Goal: Transaction & Acquisition: Purchase product/service

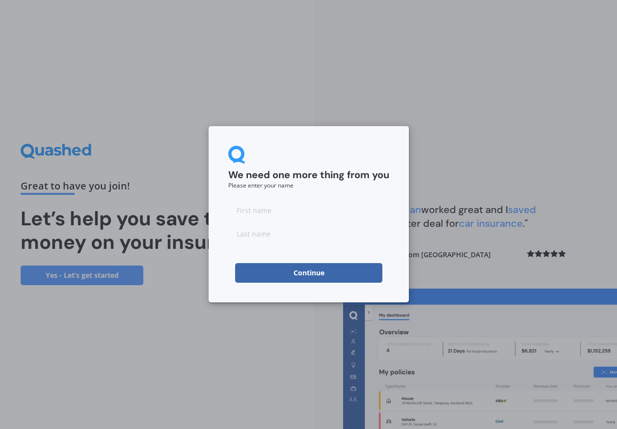
click at [273, 214] on input at bounding box center [308, 210] width 161 height 20
type input "[PERSON_NAME]"
click at [262, 237] on input at bounding box center [308, 234] width 161 height 20
type input "Tuffin"
click at [322, 274] on button "Continue" at bounding box center [308, 273] width 147 height 20
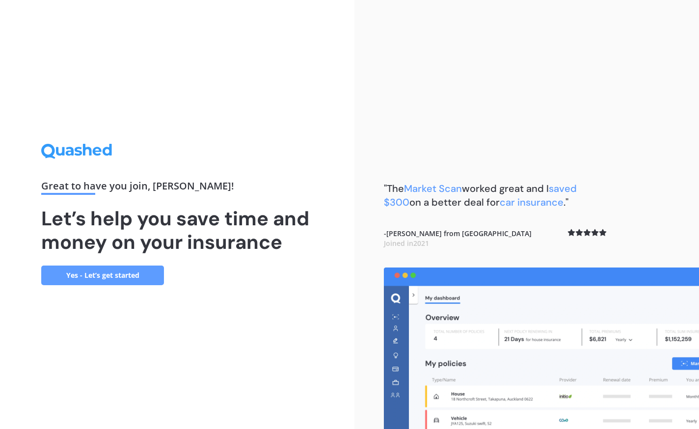
click at [119, 280] on link "Yes - Let’s get started" at bounding box center [102, 276] width 123 height 20
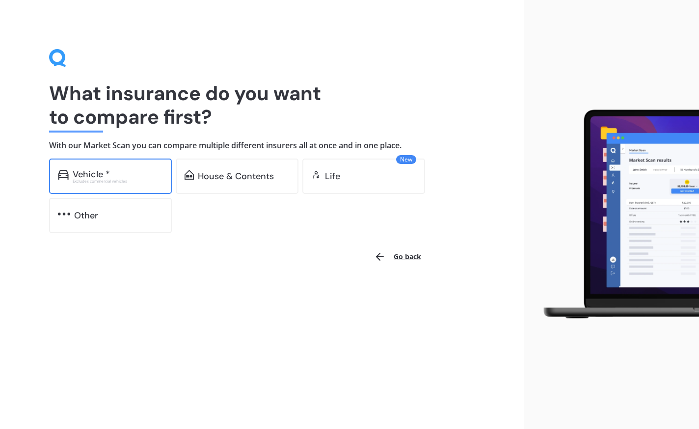
click at [132, 178] on div "Vehicle *" at bounding box center [118, 174] width 90 height 10
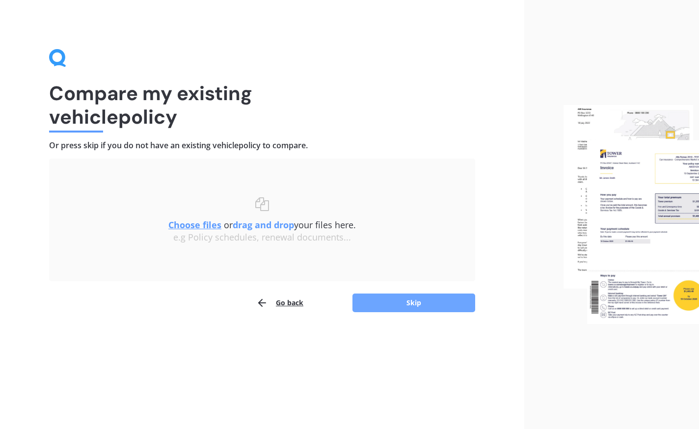
click at [442, 300] on button "Skip" at bounding box center [414, 303] width 123 height 19
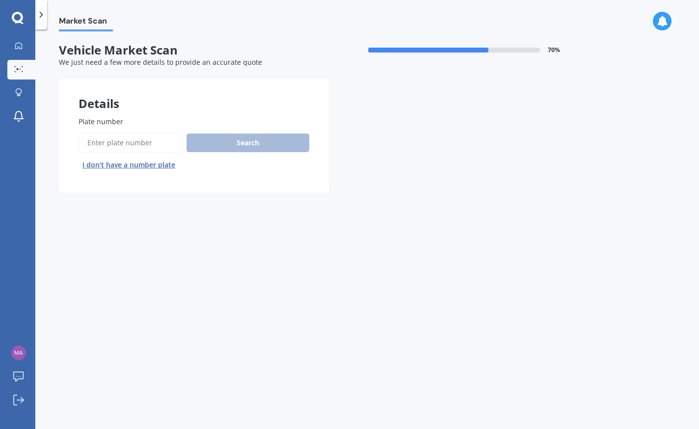
click at [119, 150] on input "Plate number" at bounding box center [131, 143] width 104 height 21
type input "RLC720"
click at [252, 146] on button "Search" at bounding box center [248, 143] width 123 height 19
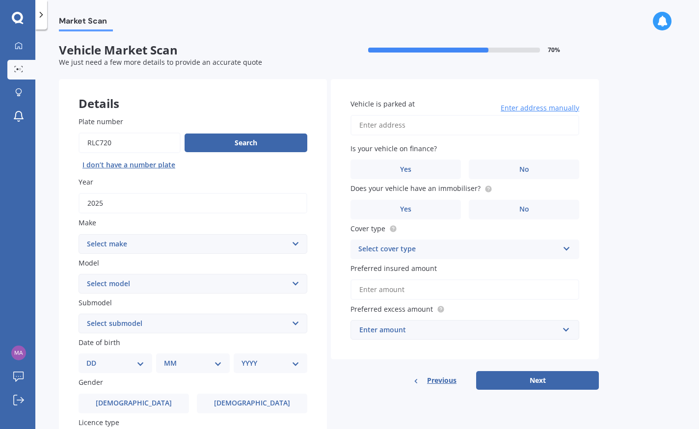
click at [300, 245] on select "Select make AC ALFA ROMEO ASTON [PERSON_NAME] AUDI AUSTIN BEDFORD Bentley BMW B…" at bounding box center [193, 244] width 229 height 20
select select "GWM"
click at [79, 234] on select "Select make AC ALFA ROMEO ASTON [PERSON_NAME] AUDI AUSTIN BEDFORD Bentley BMW B…" at bounding box center [193, 244] width 229 height 20
click at [292, 283] on select "Select model [PERSON_NAME] HAVAL H6 ORA TANK" at bounding box center [193, 284] width 229 height 20
click at [79, 274] on select "Select model [PERSON_NAME] HAVAL H6 ORA TANK" at bounding box center [193, 284] width 229 height 20
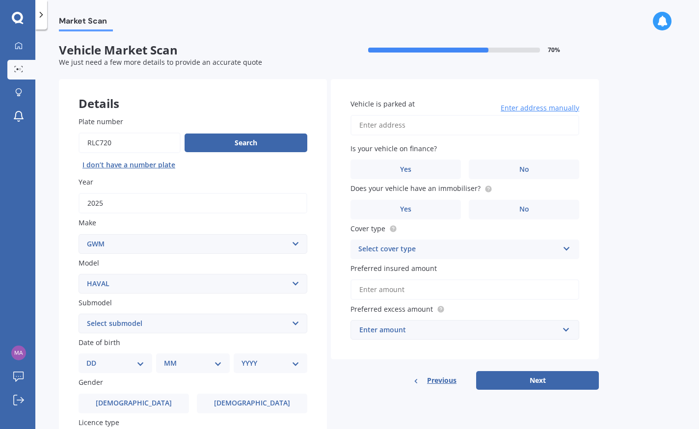
click at [305, 320] on select "Select submodel Jolion Hybrid Ultra Turbo" at bounding box center [193, 324] width 229 height 20
click at [221, 305] on label "Submodel" at bounding box center [191, 303] width 225 height 10
click at [221, 314] on select "Select submodel Jolion Hybrid Ultra Turbo" at bounding box center [193, 324] width 229 height 20
click at [298, 284] on select "Select model [PERSON_NAME] HAVAL H6 ORA TANK" at bounding box center [193, 284] width 229 height 20
select select "HAVAL H6"
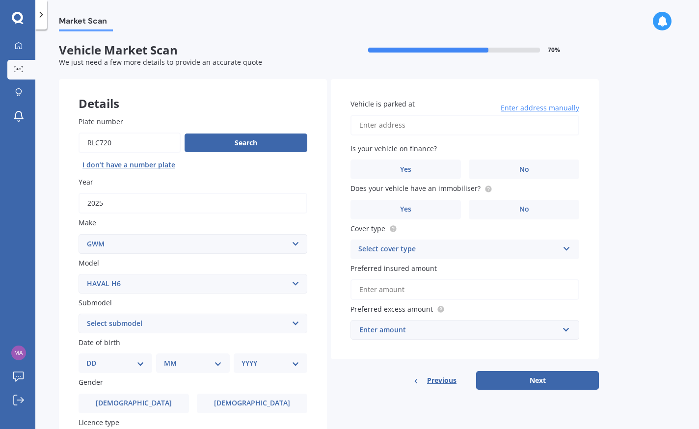
click at [79, 274] on select "Select model [PERSON_NAME] HAVAL H6 ORA TANK" at bounding box center [193, 284] width 229 height 20
click at [295, 322] on select "Select submodel GT ULTRA PHEV 4WD" at bounding box center [193, 324] width 229 height 20
click at [244, 321] on select "Select submodel GT ULTRA PHEV 4WD" at bounding box center [193, 324] width 229 height 20
click at [143, 365] on select "DD 01 02 03 04 05 06 07 08 09 10 11 12 13 14 15 16 17 18 19 20 21 22 23 24 25 2…" at bounding box center [115, 363] width 58 height 11
select select "06"
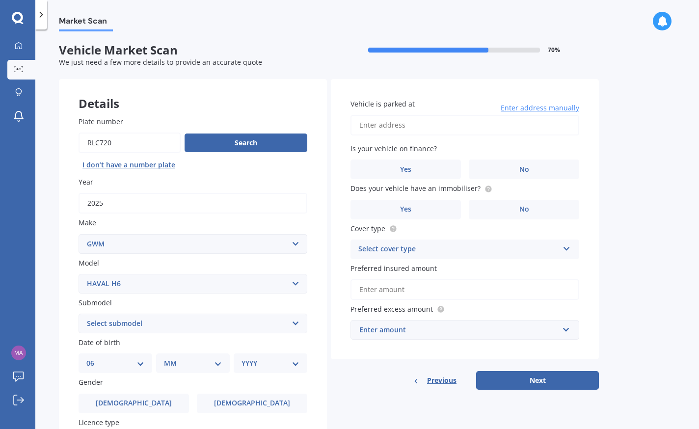
click at [94, 358] on select "DD 01 02 03 04 05 06 07 08 09 10 11 12 13 14 15 16 17 18 19 20 21 22 23 24 25 2…" at bounding box center [115, 363] width 58 height 11
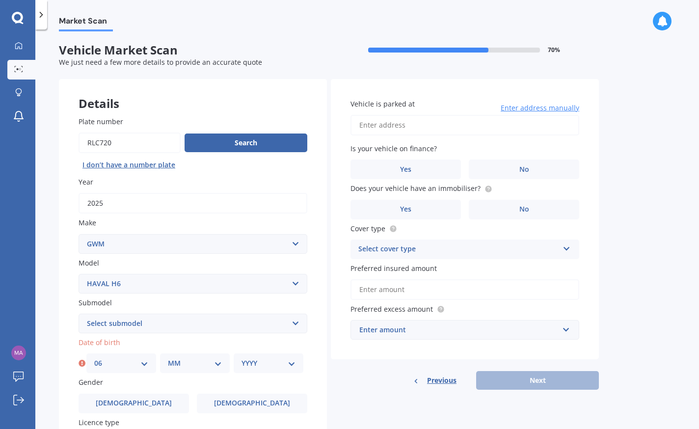
click at [217, 365] on select "MM 01 02 03 04 05 06 07 08 09 10 11 12" at bounding box center [195, 363] width 54 height 11
select select "03"
click at [168, 358] on select "MM 01 02 03 04 05 06 07 08 09 10 11 12" at bounding box center [195, 363] width 54 height 11
click at [294, 363] on select "YYYY 2025 2024 2023 2022 2021 2020 2019 2018 2017 2016 2015 2014 2013 2012 2011…" at bounding box center [269, 363] width 54 height 11
drag, startPoint x: 251, startPoint y: 373, endPoint x: 256, endPoint y: 368, distance: 6.9
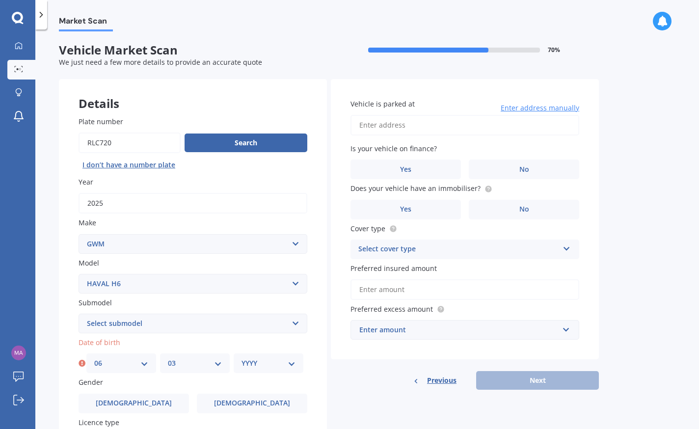
click at [251, 373] on div "YYYY 2025 2024 2023 2022 2021 2020 2019 2018 2017 2016 2015 2014 2013 2012 2011…" at bounding box center [269, 364] width 70 height 20
click at [260, 362] on select "YYYY 2025 2024 2023 2022 2021 2020 2019 2018 2017 2016 2015 2014 2013 2012 2011…" at bounding box center [269, 363] width 54 height 11
select select "1982"
click at [242, 358] on select "YYYY 2025 2024 2023 2022 2021 2020 2019 2018 2017 2016 2015 2014 2013 2012 2011…" at bounding box center [269, 363] width 54 height 11
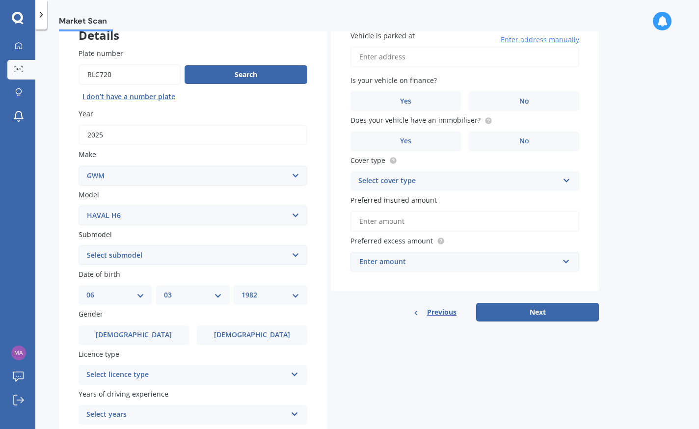
scroll to position [98, 0]
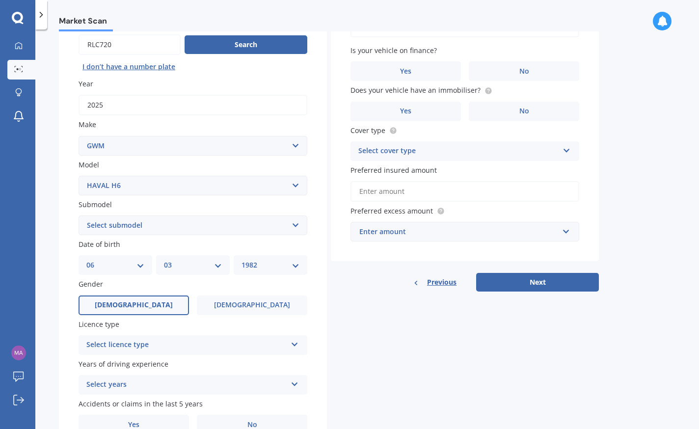
click at [119, 298] on label "[DEMOGRAPHIC_DATA]" at bounding box center [134, 306] width 110 height 20
click at [0, 0] on input "[DEMOGRAPHIC_DATA]" at bounding box center [0, 0] width 0 height 0
click at [296, 346] on icon at bounding box center [295, 342] width 8 height 7
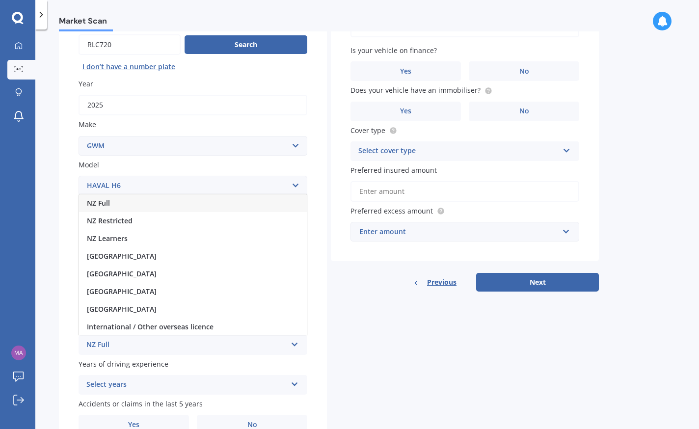
click at [186, 200] on div "NZ Full" at bounding box center [193, 203] width 228 height 18
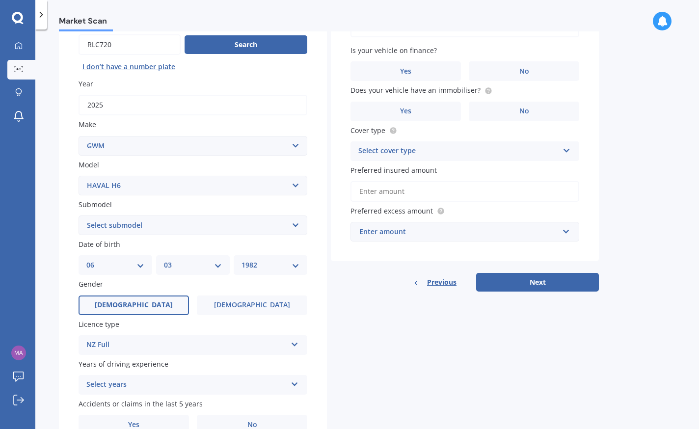
scroll to position [147, 0]
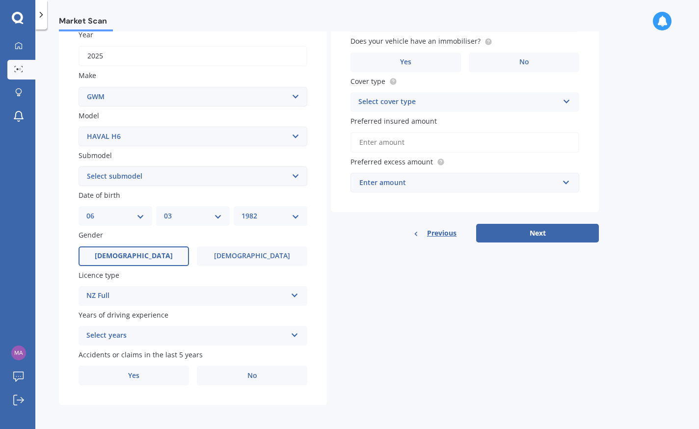
click at [295, 335] on icon at bounding box center [295, 333] width 8 height 7
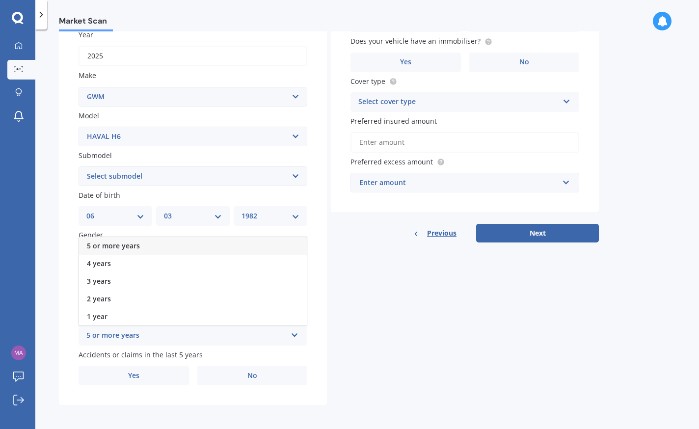
click at [132, 244] on span "5 or more years" at bounding box center [113, 245] width 53 height 9
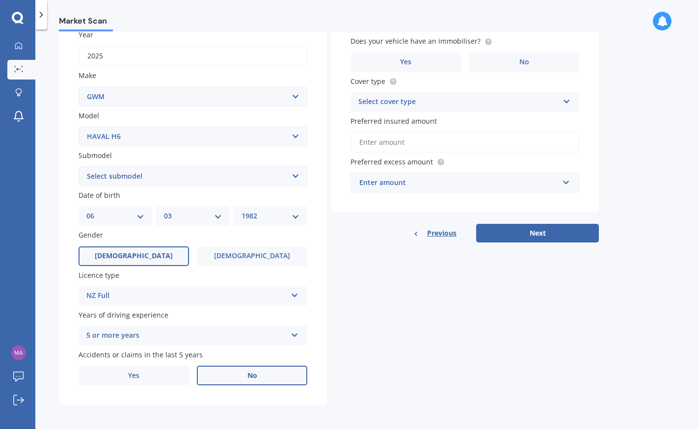
click at [248, 383] on label "No" at bounding box center [252, 376] width 110 height 20
click at [0, 0] on input "No" at bounding box center [0, 0] width 0 height 0
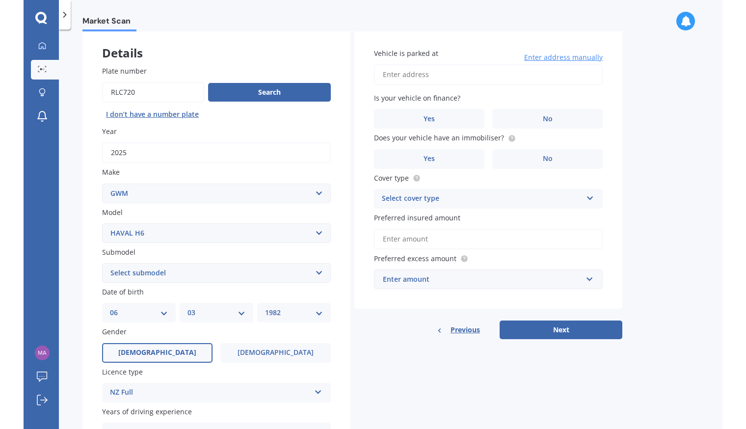
scroll to position [0, 0]
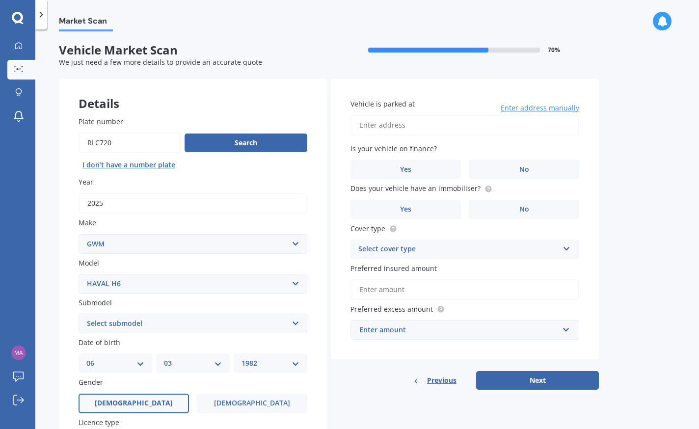
click at [440, 121] on input "Vehicle is parked at" at bounding box center [465, 125] width 229 height 21
type input "[STREET_ADDRESS]"
click at [518, 162] on label "No" at bounding box center [524, 170] width 110 height 20
click at [0, 0] on input "No" at bounding box center [0, 0] width 0 height 0
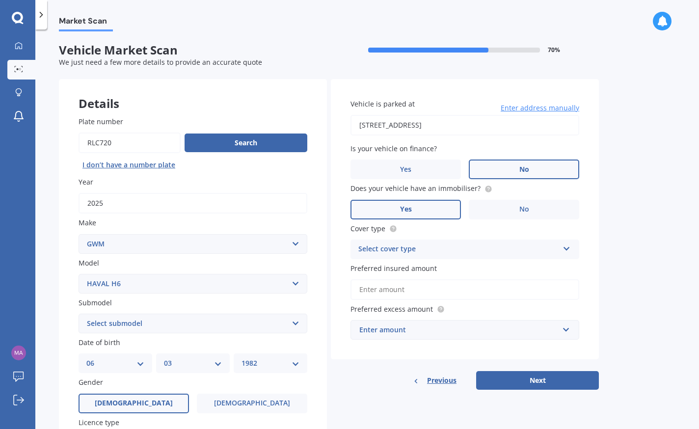
click at [416, 213] on label "Yes" at bounding box center [406, 210] width 110 height 20
click at [0, 0] on input "Yes" at bounding box center [0, 0] width 0 height 0
click at [566, 248] on icon at bounding box center [567, 247] width 8 height 7
click at [489, 272] on div "Comprehensive" at bounding box center [465, 269] width 228 height 18
click at [447, 292] on input "Preferred insured amount" at bounding box center [465, 289] width 229 height 21
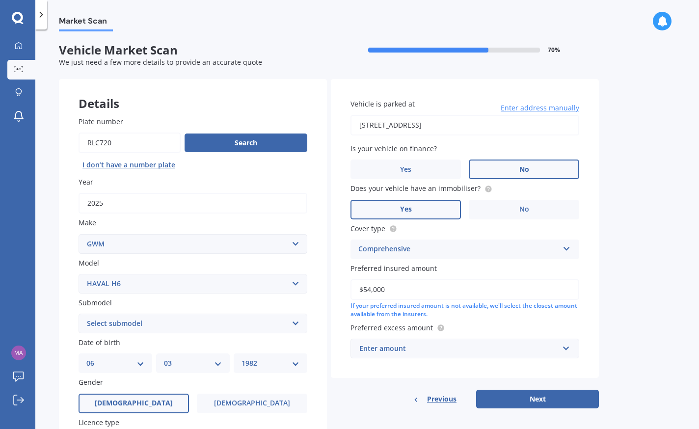
type input "$54,000"
click at [566, 349] on input "text" at bounding box center [462, 348] width 220 height 19
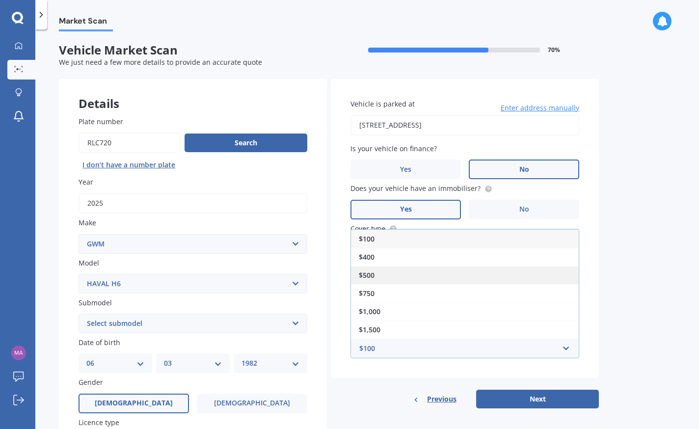
click at [433, 268] on div "$500" at bounding box center [465, 275] width 228 height 18
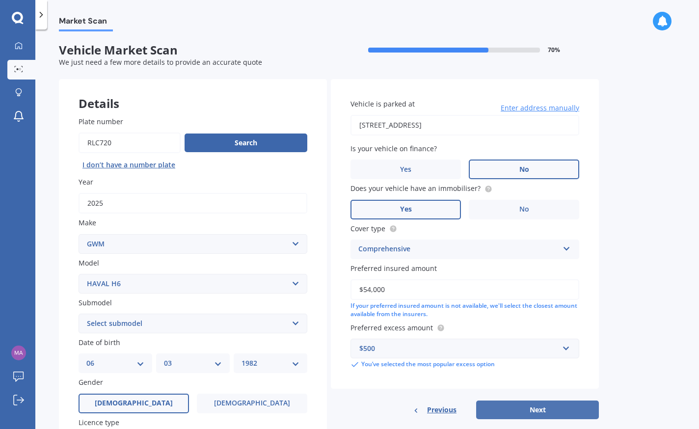
click at [530, 407] on button "Next" at bounding box center [537, 410] width 123 height 19
click at [299, 321] on select "Select submodel GT ULTRA PHEV 4WD" at bounding box center [193, 324] width 229 height 20
click at [293, 285] on select "Select model [PERSON_NAME] HAVAL H6 ORA TANK" at bounding box center [193, 284] width 229 height 20
click at [79, 274] on select "Select model [PERSON_NAME] HAVAL H6 ORA TANK" at bounding box center [193, 284] width 229 height 20
click at [81, 321] on icon at bounding box center [82, 324] width 7 height 10
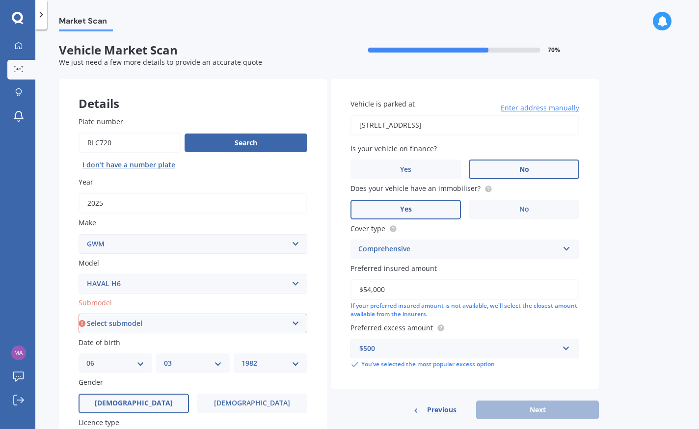
click at [116, 325] on select "Select submodel GT ULTRA PHEV 4WD" at bounding box center [193, 324] width 229 height 20
select select "GT ULTRA PHEV 4WD"
click at [79, 314] on select "Select submodel GT ULTRA PHEV 4WD" at bounding box center [193, 324] width 229 height 20
click at [538, 406] on button "Next" at bounding box center [537, 410] width 123 height 19
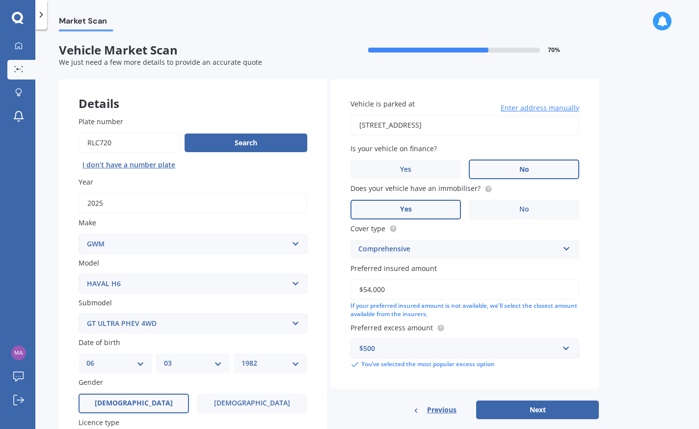
select select "06"
select select "03"
select select "1982"
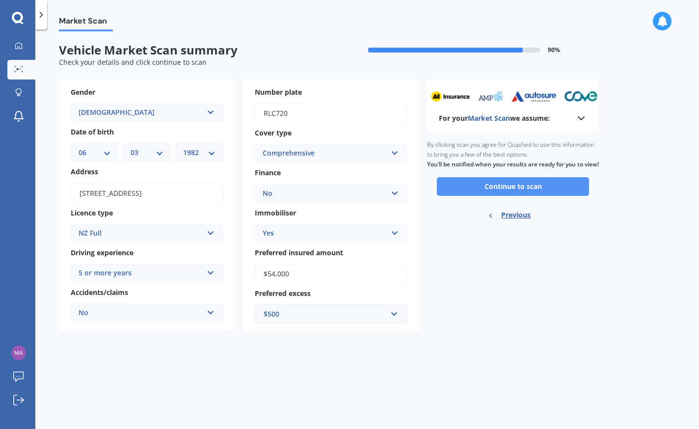
click at [525, 196] on button "Continue to scan" at bounding box center [513, 186] width 152 height 19
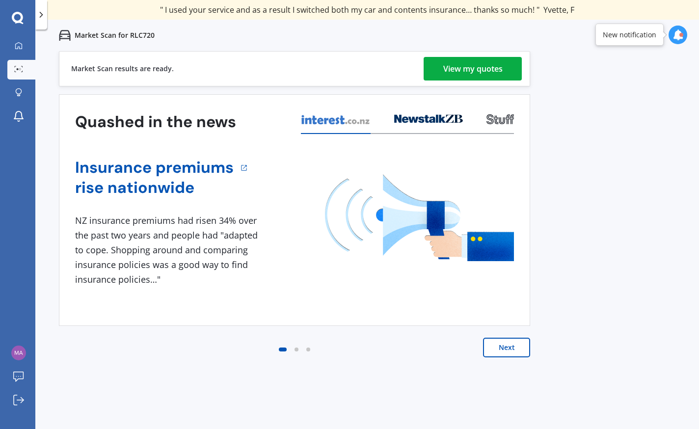
click at [475, 65] on div "View my quotes" at bounding box center [472, 69] width 59 height 24
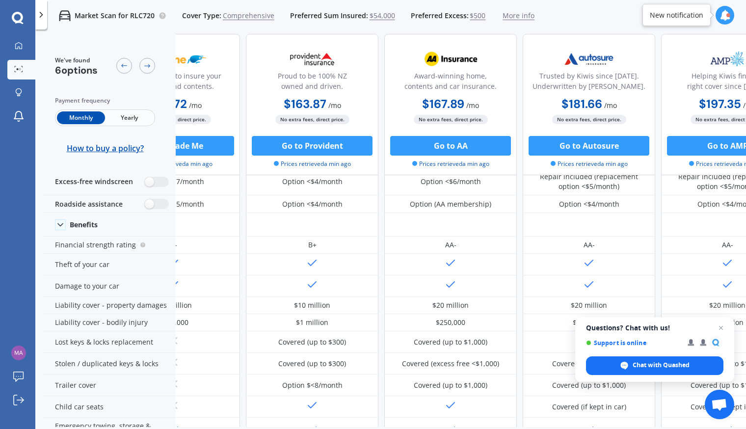
scroll to position [49, 0]
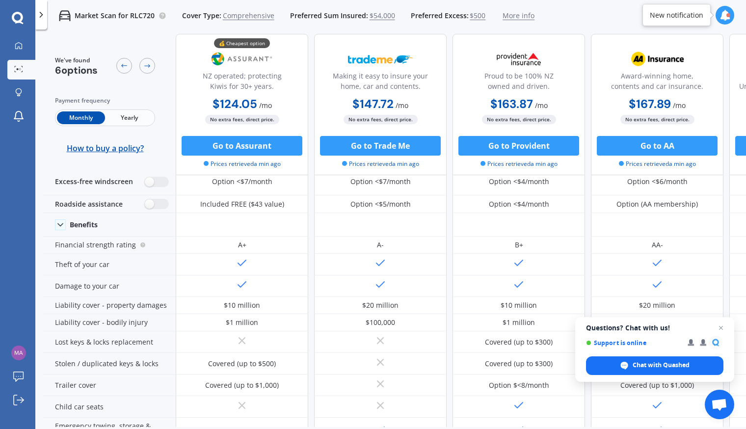
click at [126, 115] on span "Yearly" at bounding box center [129, 117] width 48 height 13
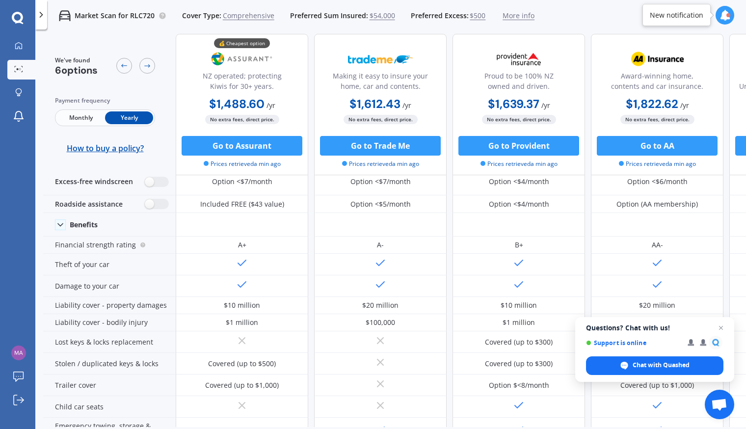
click at [87, 117] on span "Monthly" at bounding box center [81, 117] width 48 height 13
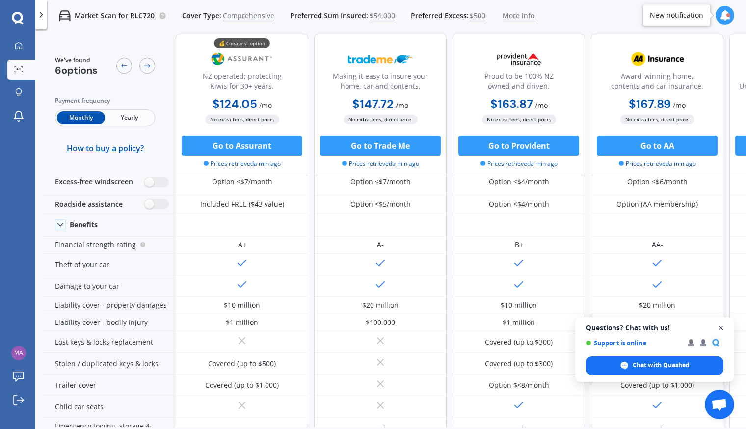
click at [617, 326] on span "Close chat" at bounding box center [722, 328] width 12 height 12
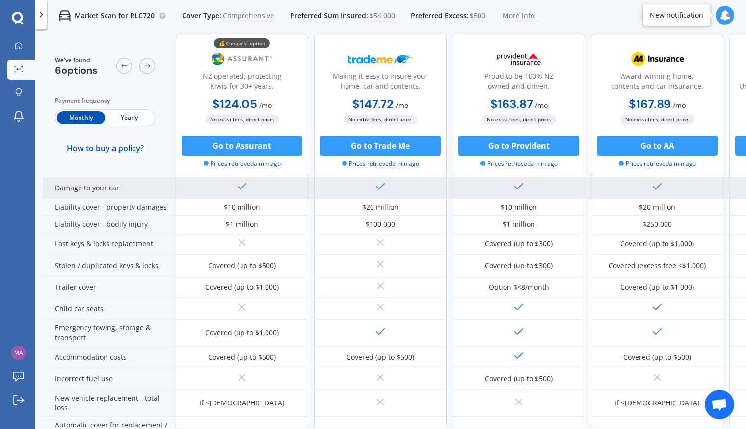
scroll to position [0, 0]
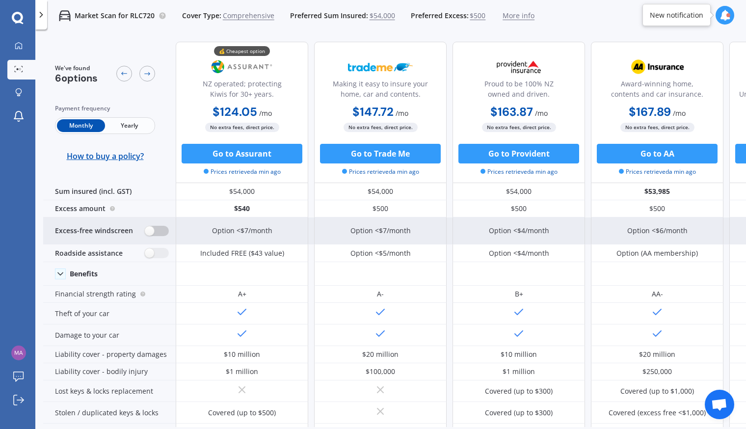
click at [163, 232] on label at bounding box center [157, 231] width 24 height 10
radio input "true"
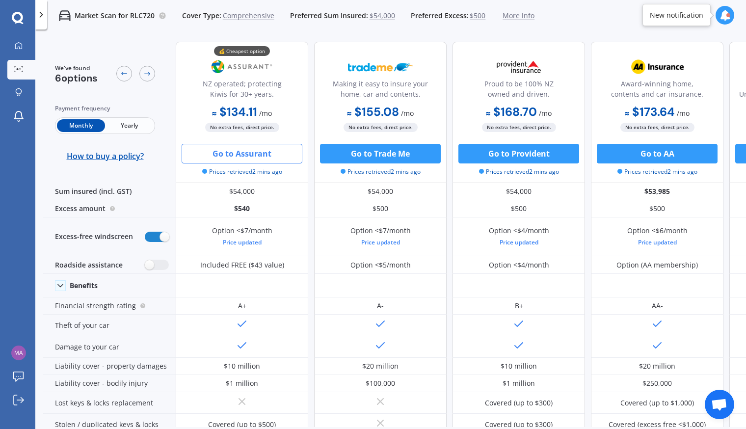
click at [252, 156] on button "Go to Assurant" at bounding box center [242, 154] width 121 height 20
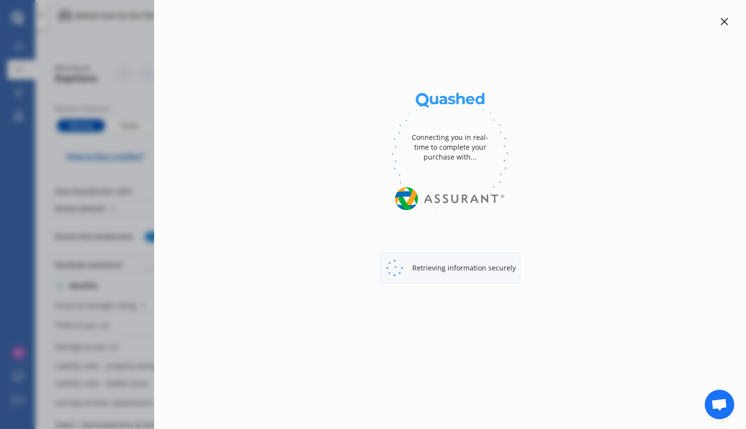
select select "full"
select select "0"
select select "[GEOGRAPHIC_DATA]"
select select "GWM"
select select "HAVAL H6"
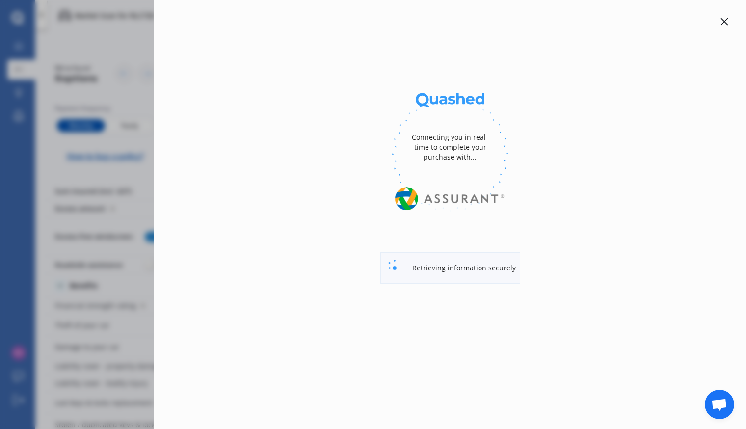
select select "GT ULTRA PHEV 4WD"
select select "Monthly"
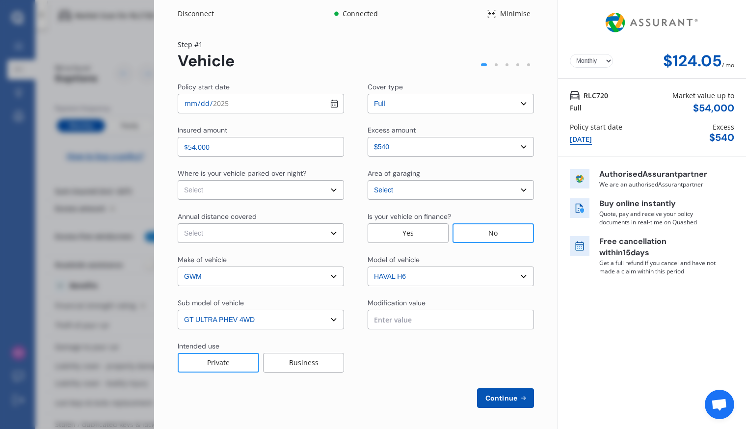
click at [329, 315] on select "Select sub-model GT ULTRA PHEV 4WD" at bounding box center [261, 320] width 166 height 20
click at [382, 361] on div at bounding box center [451, 356] width 166 height 31
click at [507, 398] on span "Continue" at bounding box center [502, 398] width 36 height 8
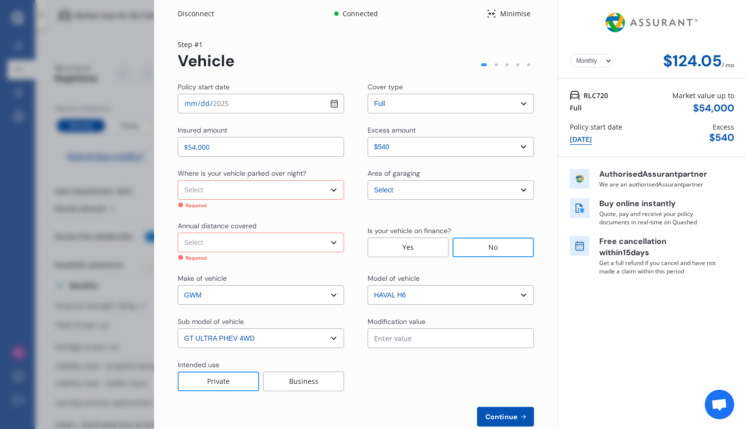
scroll to position [2, 0]
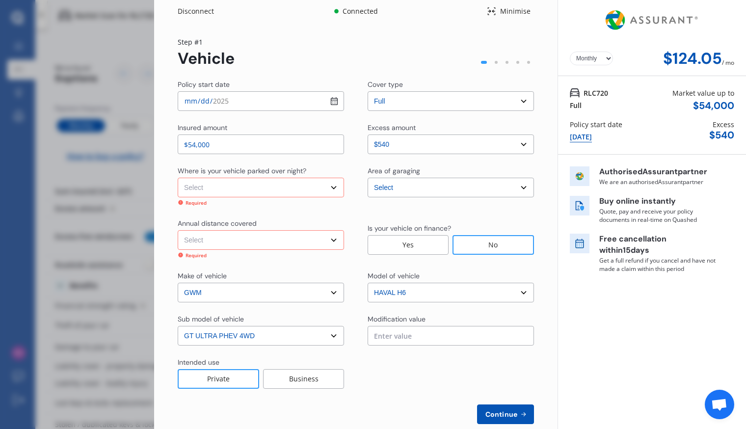
click at [330, 188] on select "Select In a garage On own property On street or road" at bounding box center [261, 188] width 166 height 20
select select "On street or road"
click at [178, 178] on select "Select In a garage On own property On street or road" at bounding box center [261, 188] width 166 height 20
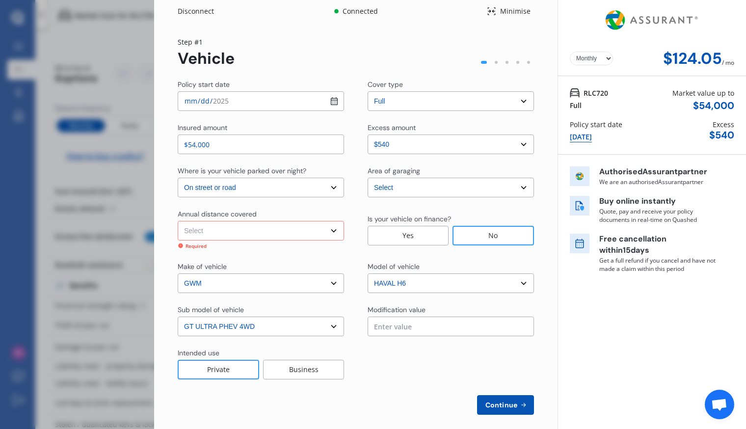
click at [334, 231] on select "Select Low (less than 15,000km per year) Average (15,000-30,000km per year) Hig…" at bounding box center [261, 231] width 166 height 20
select select "15000"
click at [178, 221] on select "Select Low (less than 15,000km per year) Average (15,000-30,000km per year) Hig…" at bounding box center [261, 231] width 166 height 20
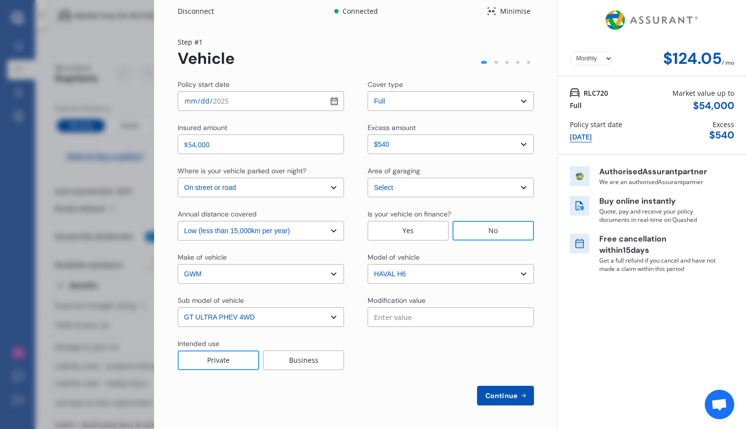
click at [502, 396] on span "Continue" at bounding box center [502, 396] width 36 height 8
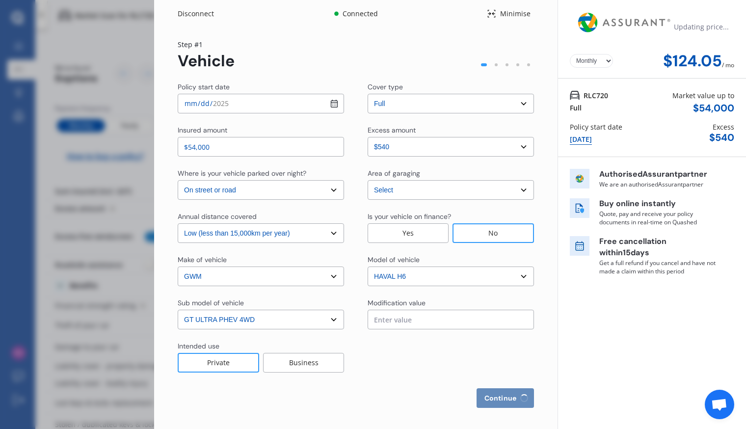
select select "Mr"
select select "06"
select select "03"
select select "1982"
select select "full"
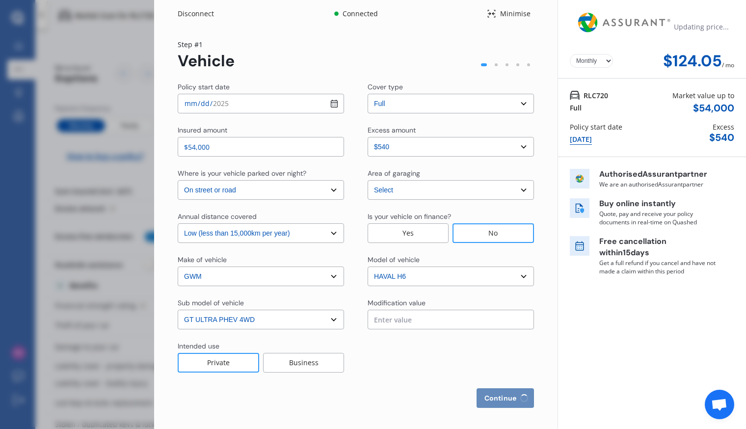
select select "more than 4 years"
select select "[GEOGRAPHIC_DATA]"
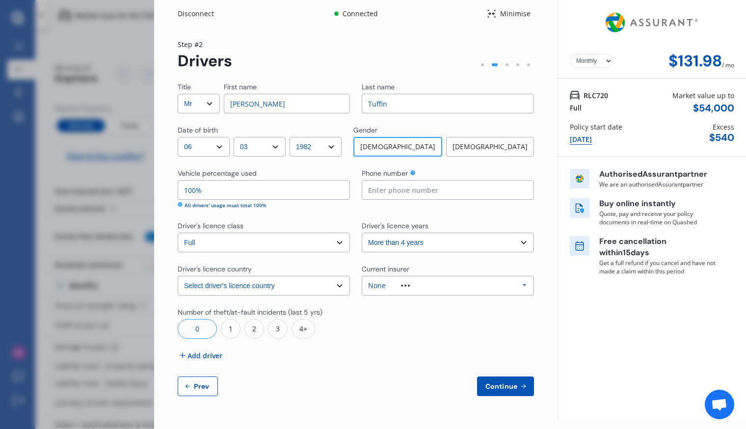
click at [513, 384] on span "Continue" at bounding box center [502, 387] width 36 height 8
click at [32, 27] on div "Disconnect Connected Minimise Yearly Monthly $131.98 / mo Step # 2 Drivers Titl…" at bounding box center [373, 214] width 746 height 429
